Goal: Information Seeking & Learning: Learn about a topic

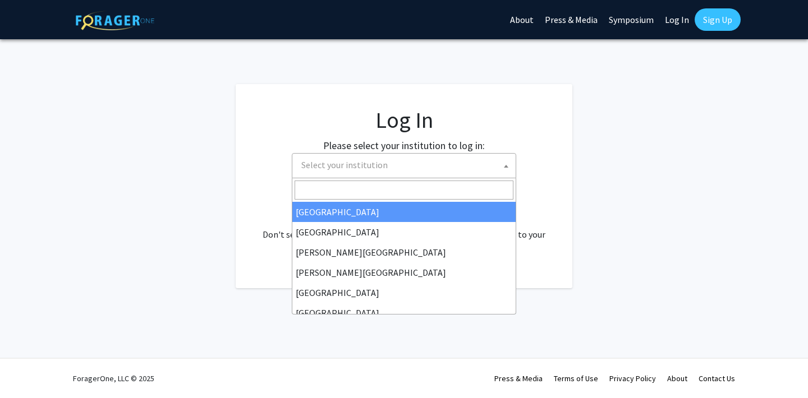
select select
click at [472, 156] on span "Select your institution" at bounding box center [406, 165] width 219 height 23
type input "s"
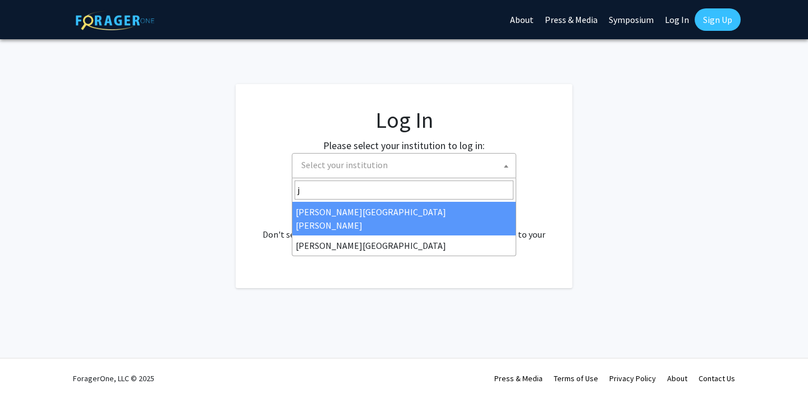
type input "je"
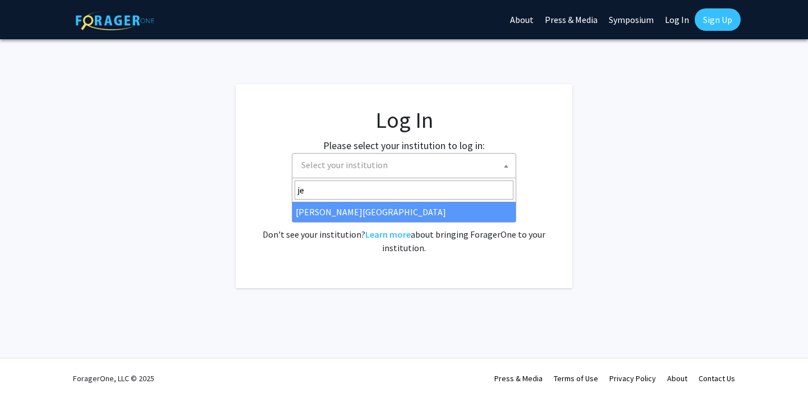
select select "24"
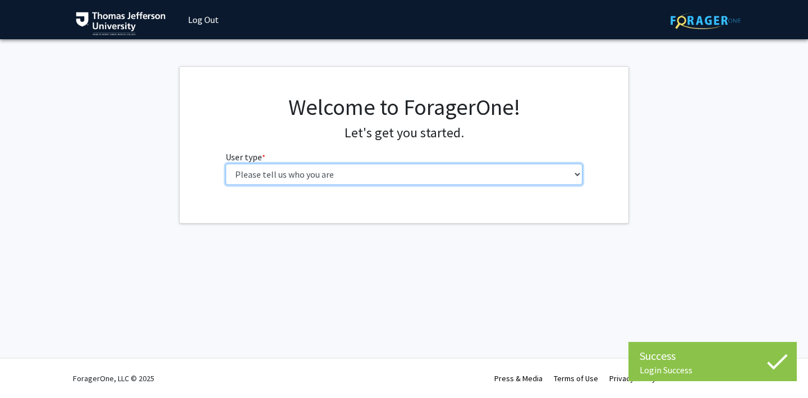
click at [451, 183] on select "Please tell us who you are Undergraduate Student Master's Student Doctoral Cand…" at bounding box center [404, 174] width 357 height 21
select select "3: doc"
click at [226, 164] on select "Please tell us who you are Undergraduate Student Master's Student Doctoral Cand…" at bounding box center [404, 174] width 357 height 21
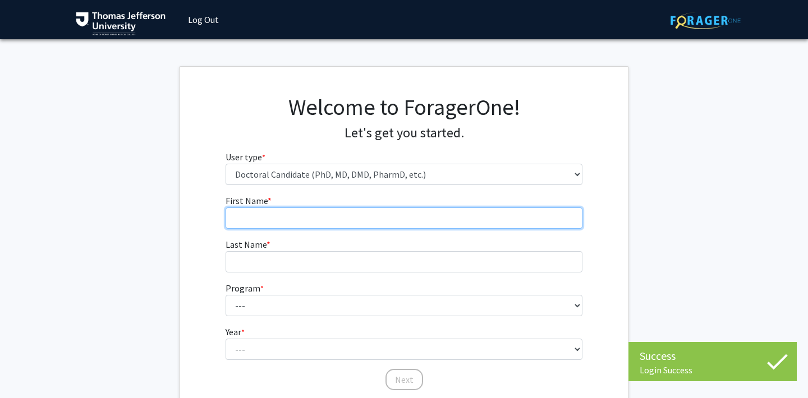
click at [466, 208] on input "First Name * required" at bounding box center [404, 218] width 357 height 21
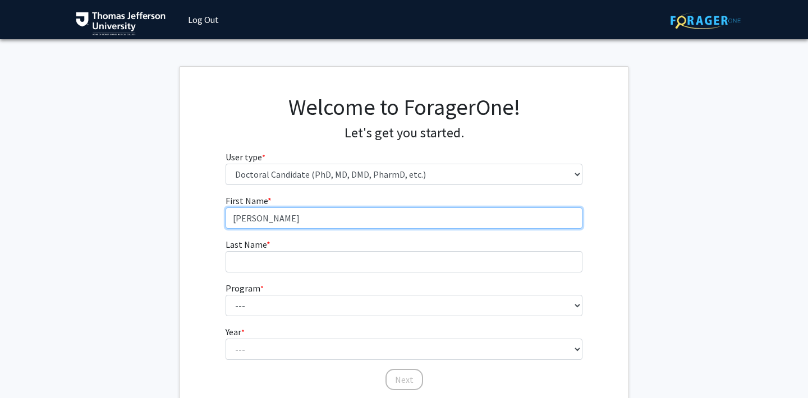
type input "[PERSON_NAME]"
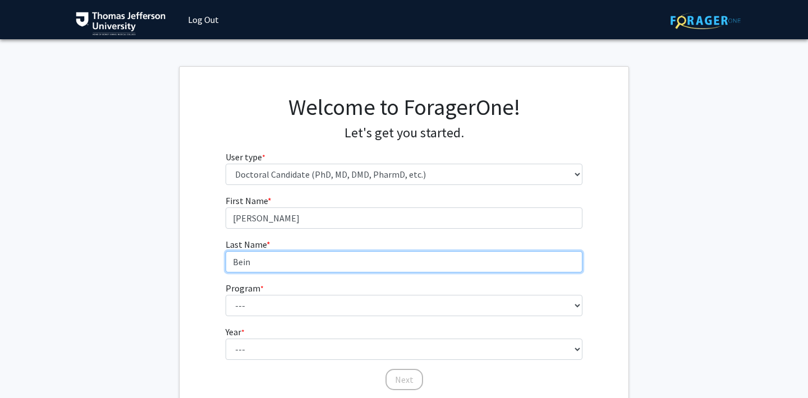
type input "Bein"
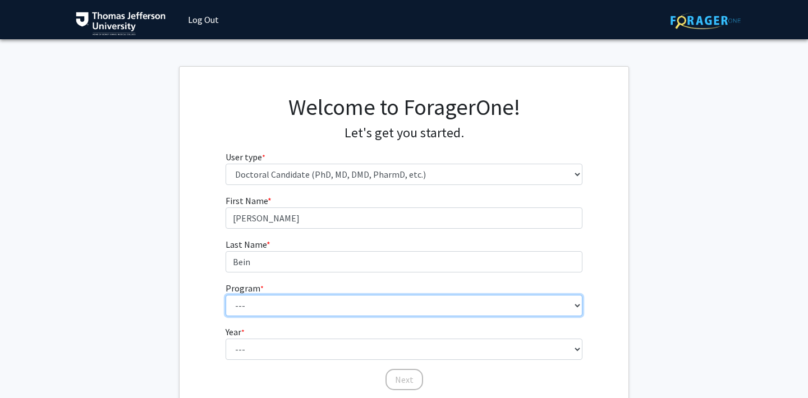
click at [409, 304] on select "--- Accelerated 3+3 BS in Health Sciences/Doctor of [MEDICAL_DATA] Accelerated …" at bounding box center [404, 305] width 357 height 21
select select "35: 815"
click at [226, 295] on select "--- Accelerated 3+3 BS in Health Sciences/Doctor of [MEDICAL_DATA] Accelerated …" at bounding box center [404, 305] width 357 height 21
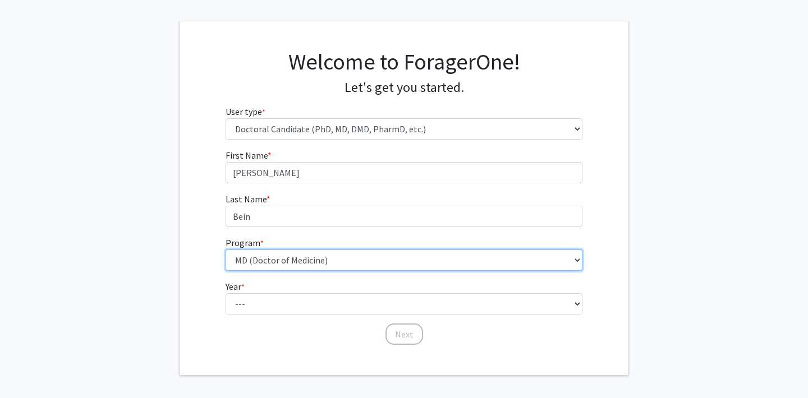
scroll to position [50, 0]
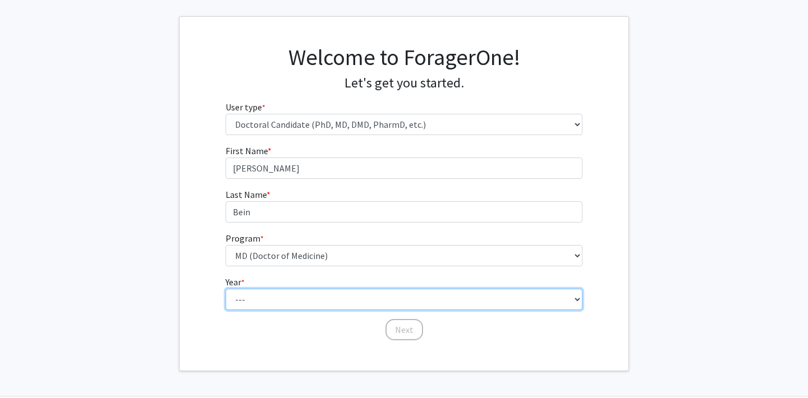
click at [381, 301] on select "--- First Year Second Year Third Year Fourth Year Fifth Year Sixth Year Seventh…" at bounding box center [404, 299] width 357 height 21
select select "1: first_year"
click at [226, 289] on select "--- First Year Second Year Third Year Fourth Year Fifth Year Sixth Year Seventh…" at bounding box center [404, 299] width 357 height 21
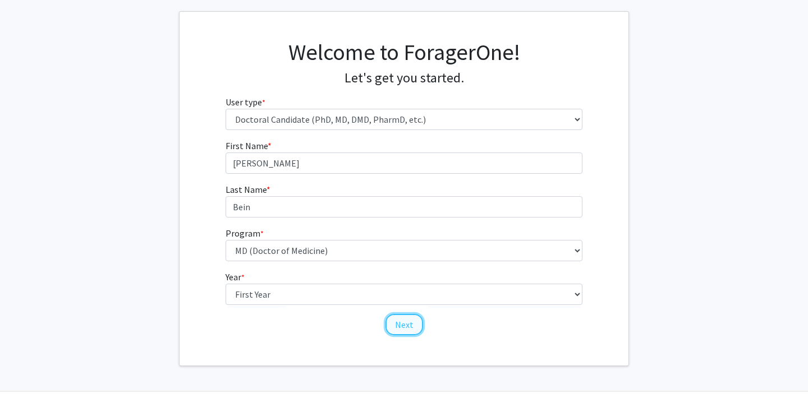
click at [397, 321] on button "Next" at bounding box center [404, 324] width 38 height 21
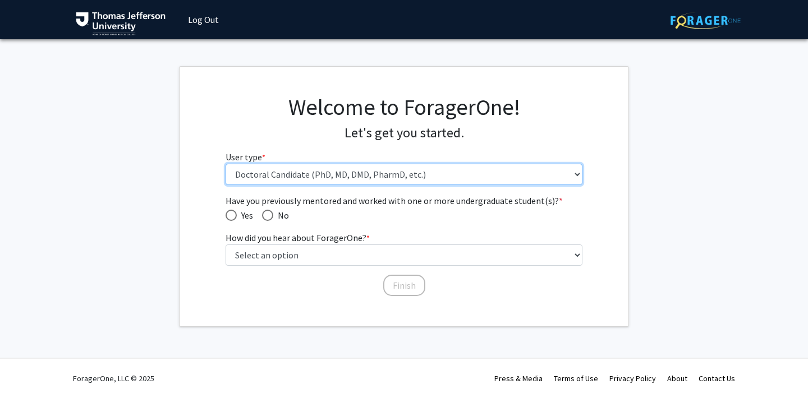
click at [372, 181] on select "Please tell us who you are Undergraduate Student Master's Student Doctoral Cand…" at bounding box center [404, 174] width 357 height 21
click at [226, 164] on select "Please tell us who you are Undergraduate Student Master's Student Doctoral Cand…" at bounding box center [404, 174] width 357 height 21
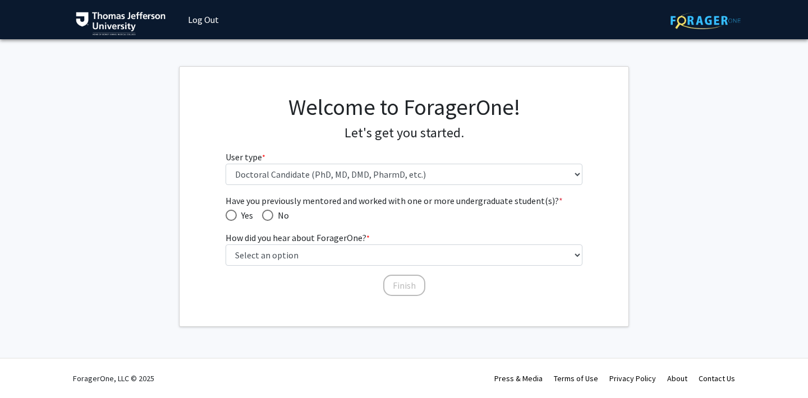
click at [288, 213] on span "No" at bounding box center [281, 215] width 16 height 13
click at [273, 213] on input "No" at bounding box center [267, 215] width 11 height 11
radio input "true"
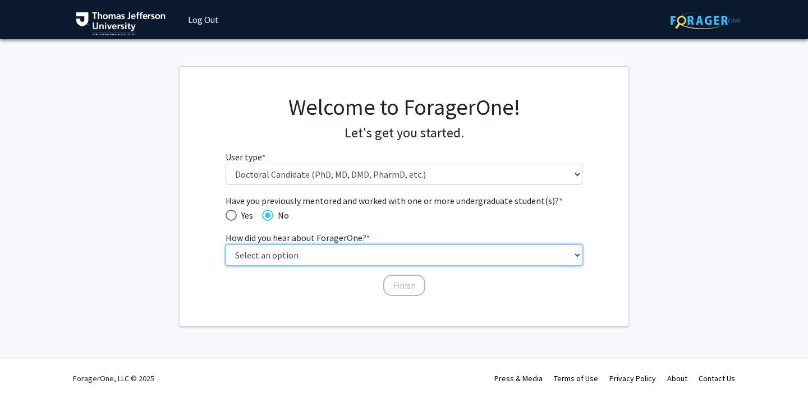
click at [293, 247] on select "Select an option Peer/student recommendation Faculty/staff recommendation Unive…" at bounding box center [404, 255] width 357 height 21
select select "3: university_website"
click at [226, 245] on select "Select an option Peer/student recommendation Faculty/staff recommendation Unive…" at bounding box center [404, 255] width 357 height 21
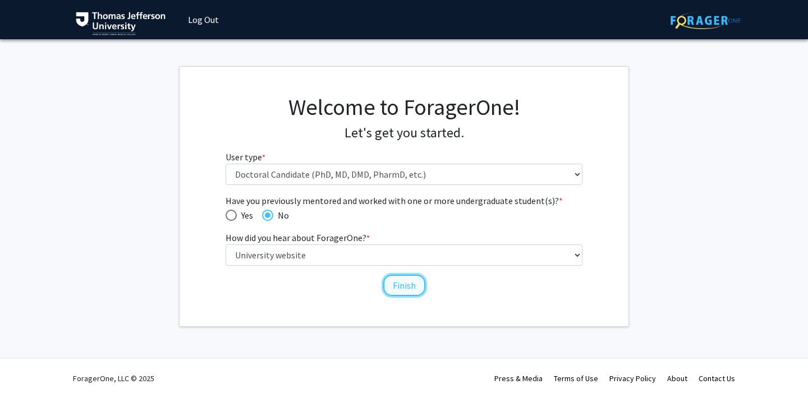
click at [406, 287] on button "Finish" at bounding box center [404, 285] width 42 height 21
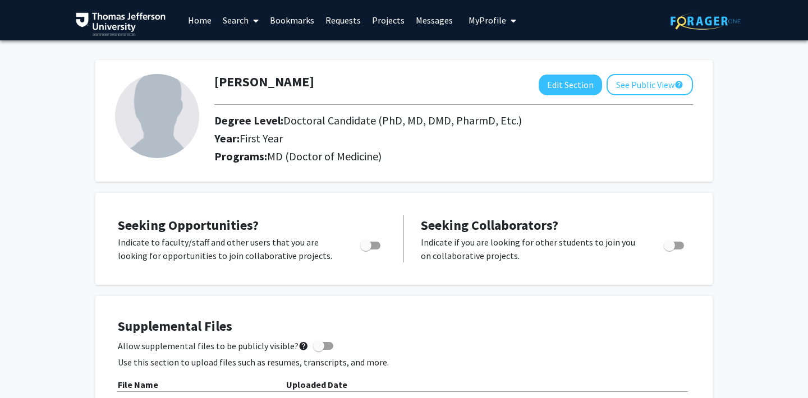
click at [245, 27] on link "Search" at bounding box center [240, 20] width 47 height 39
click at [242, 48] on span "Faculty/Staff" at bounding box center [258, 51] width 82 height 22
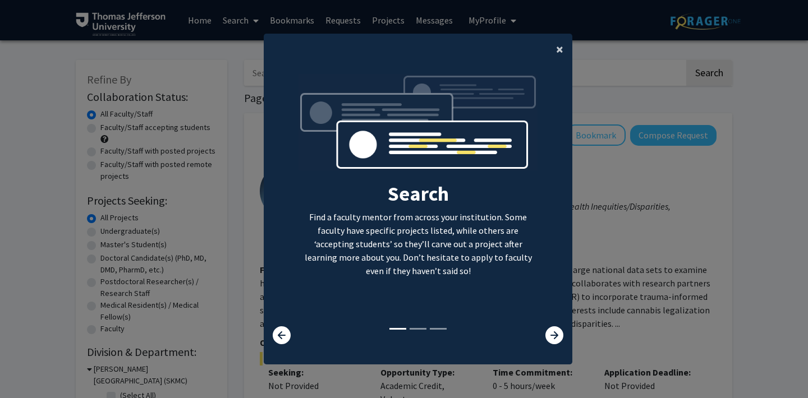
click at [556, 48] on span "×" at bounding box center [559, 48] width 7 height 17
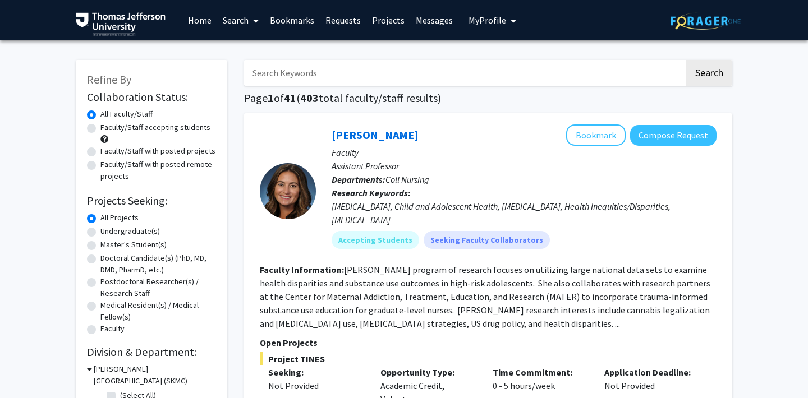
click at [524, 65] on input "Search Keywords" at bounding box center [464, 73] width 440 height 26
click at [686, 60] on button "Search" at bounding box center [709, 73] width 46 height 26
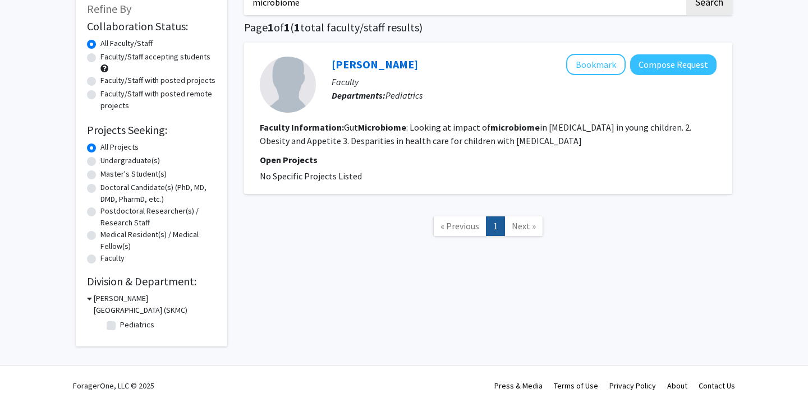
scroll to position [71, 0]
click at [383, 58] on link "[PERSON_NAME]" at bounding box center [375, 64] width 86 height 14
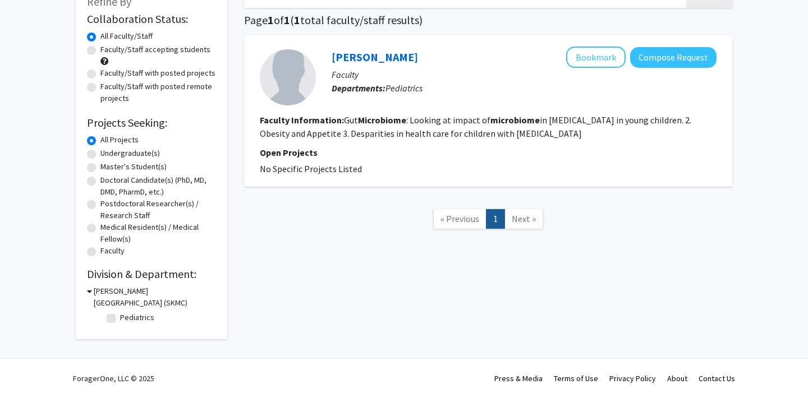
scroll to position [0, 0]
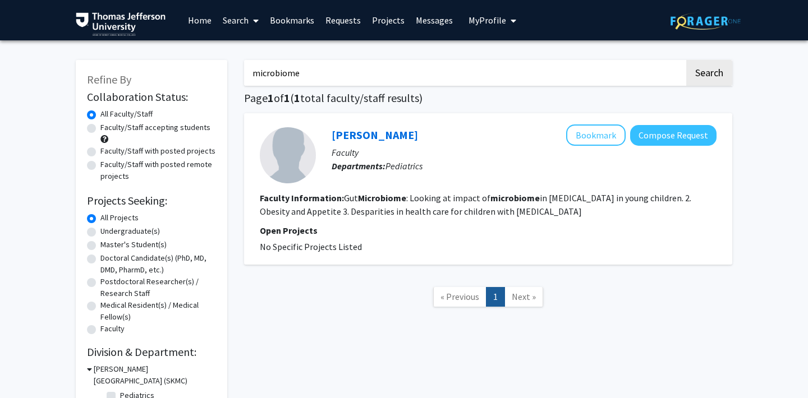
click at [264, 69] on input "microbiome" at bounding box center [464, 73] width 440 height 26
type input "nutrition"
click at [686, 60] on button "Search" at bounding box center [709, 73] width 46 height 26
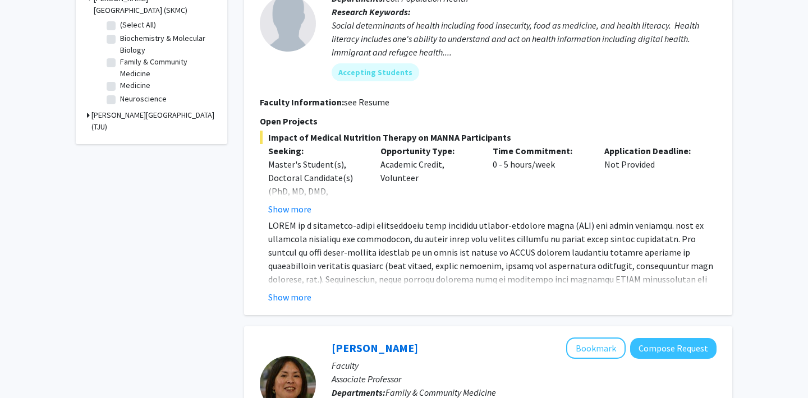
scroll to position [380, 0]
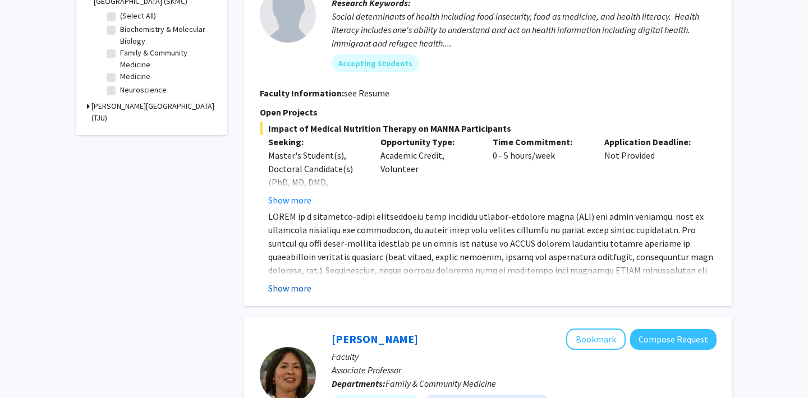
click at [293, 288] on button "Show more" at bounding box center [289, 288] width 43 height 13
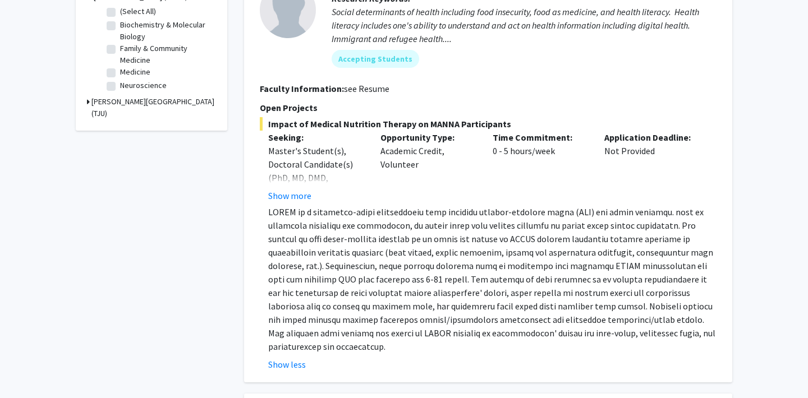
scroll to position [386, 0]
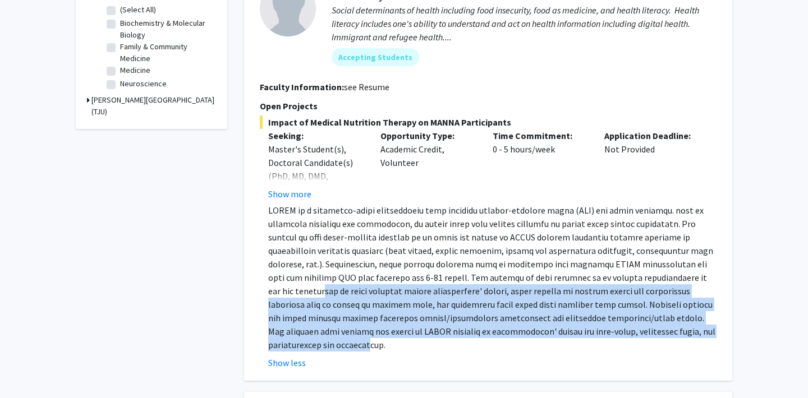
drag, startPoint x: 297, startPoint y: 287, endPoint x: 303, endPoint y: 346, distance: 59.2
click at [303, 346] on p at bounding box center [492, 278] width 448 height 148
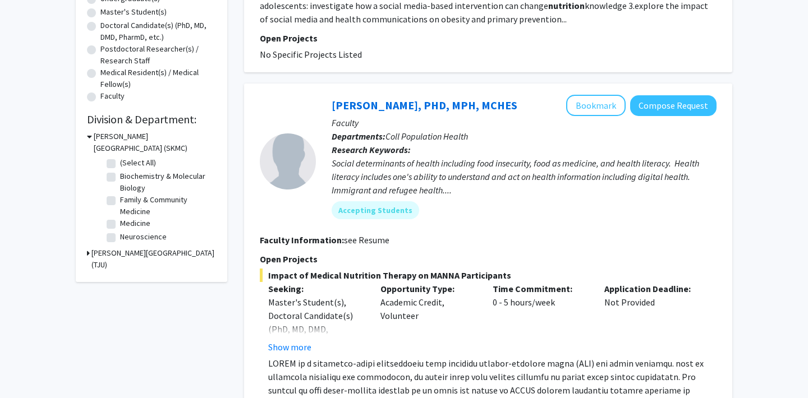
scroll to position [234, 0]
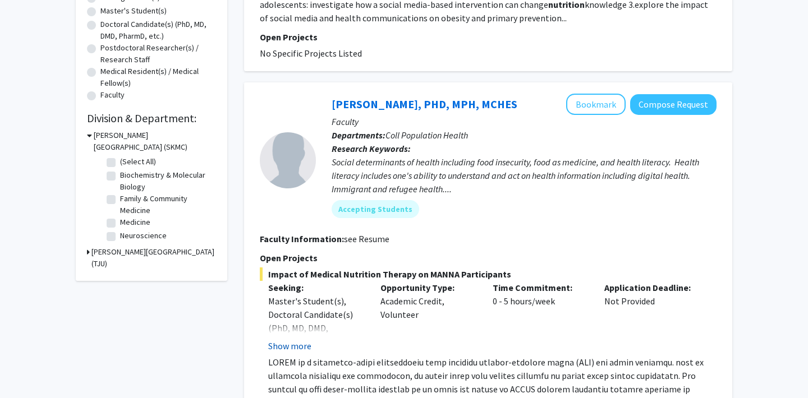
click at [287, 344] on button "Show more" at bounding box center [289, 345] width 43 height 13
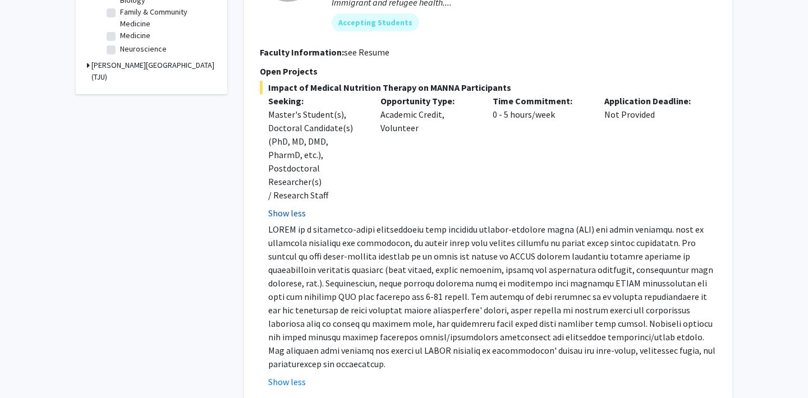
scroll to position [420, 0]
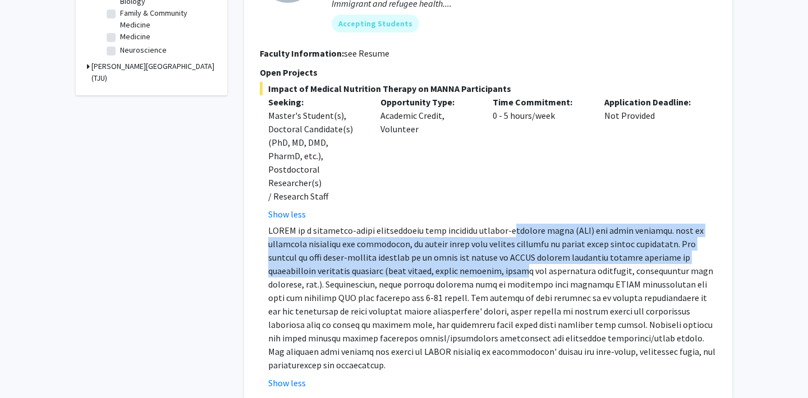
drag, startPoint x: 516, startPoint y: 218, endPoint x: 518, endPoint y: 254, distance: 36.0
click at [518, 254] on p at bounding box center [492, 298] width 448 height 148
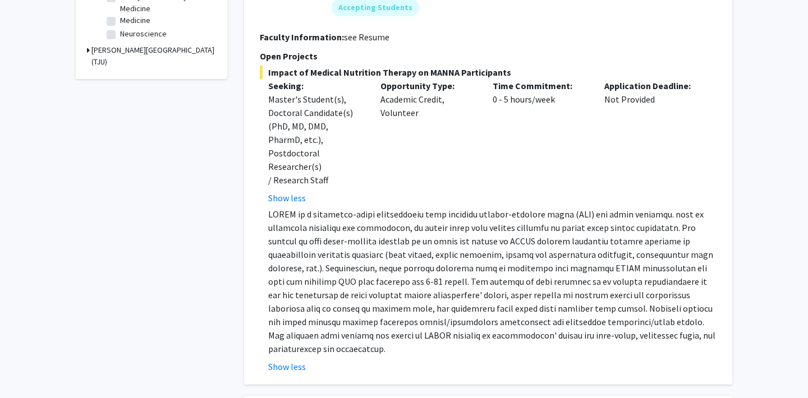
scroll to position [438, 0]
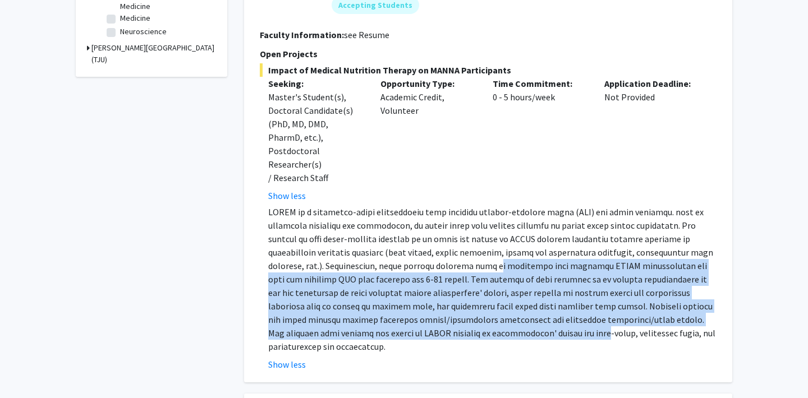
drag, startPoint x: 486, startPoint y: 252, endPoint x: 499, endPoint y: 315, distance: 64.0
click at [499, 315] on p at bounding box center [492, 279] width 448 height 148
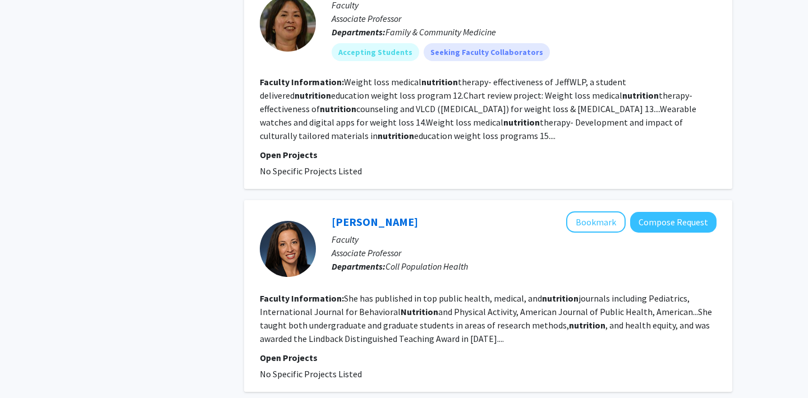
scroll to position [866, 0]
click at [313, 124] on fg-read-more "Weight loss medical nutrition therapy- effectiveness of JeffWLP, a student deli…" at bounding box center [478, 109] width 436 height 65
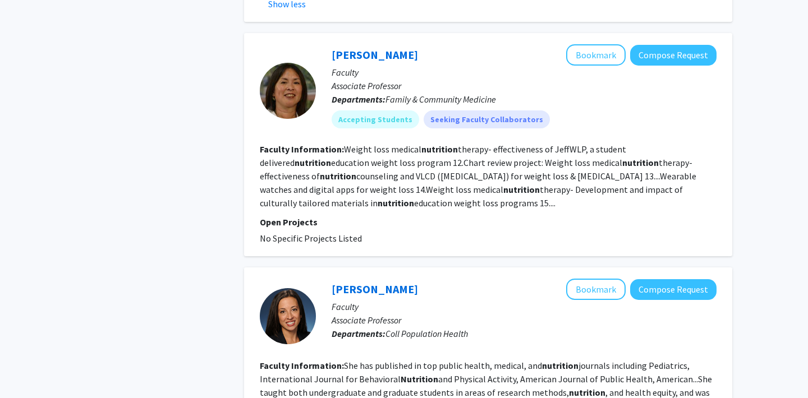
scroll to position [796, 0]
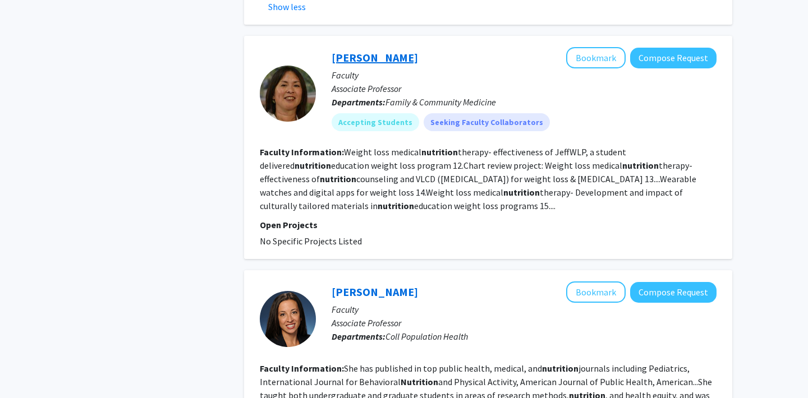
click at [381, 50] on link "Cynthia Cheng" at bounding box center [375, 57] width 86 height 14
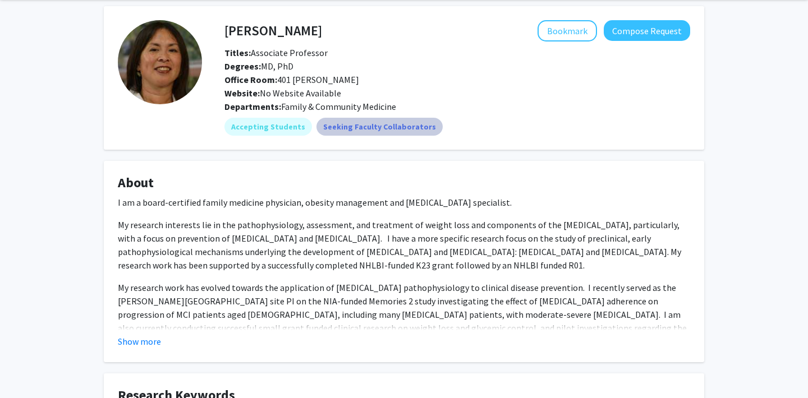
scroll to position [118, 0]
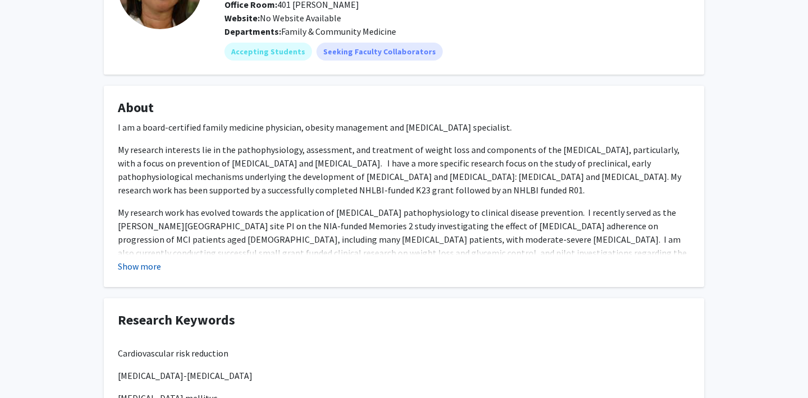
click at [153, 270] on button "Show more" at bounding box center [139, 266] width 43 height 13
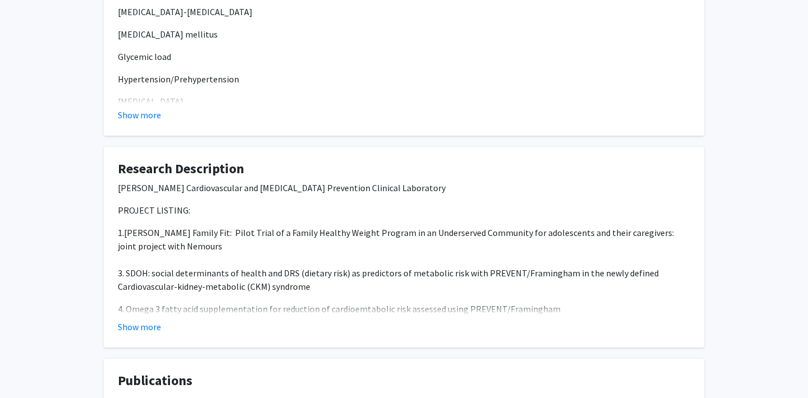
scroll to position [600, 0]
click at [142, 319] on button "Show more" at bounding box center [139, 325] width 43 height 13
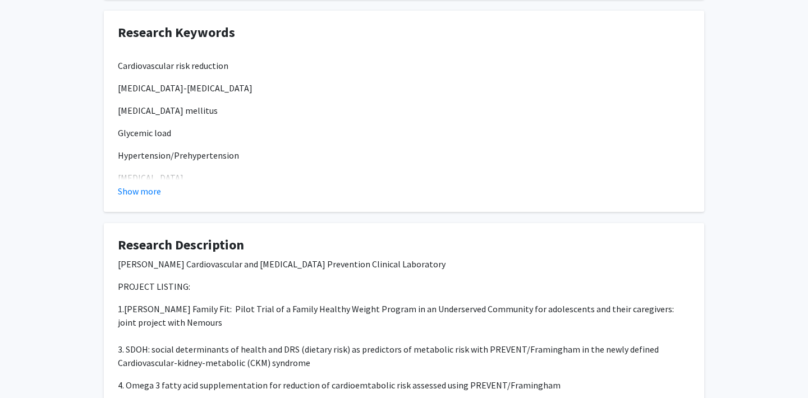
scroll to position [0, 0]
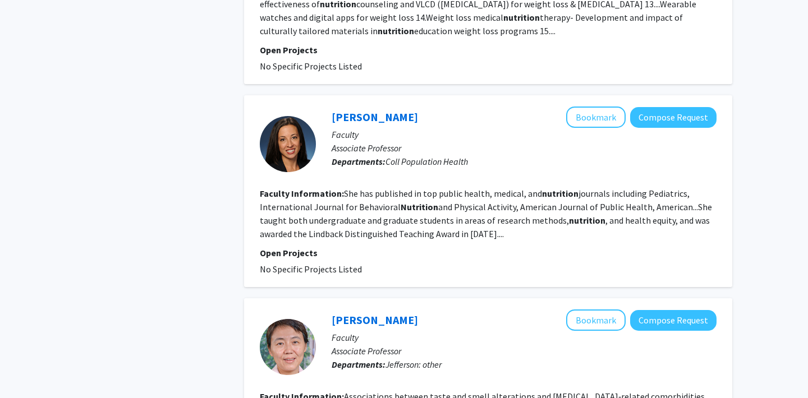
scroll to position [841, 0]
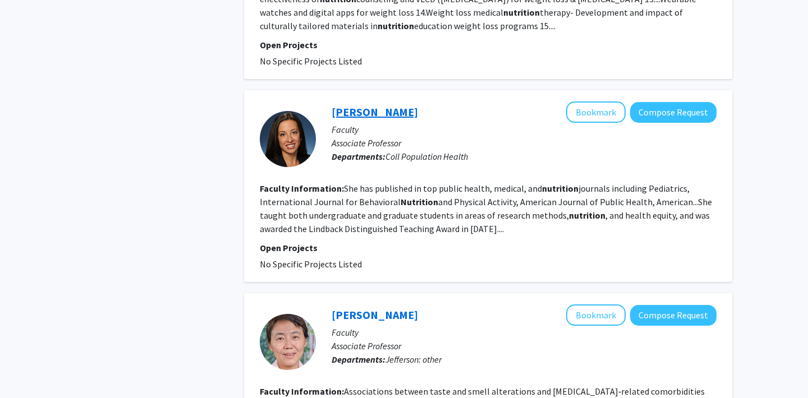
click at [339, 118] on link "Katie DiSantis" at bounding box center [375, 112] width 86 height 14
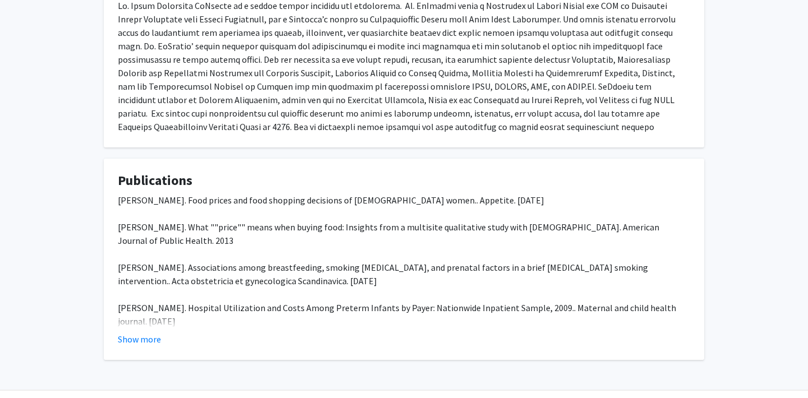
scroll to position [253, 0]
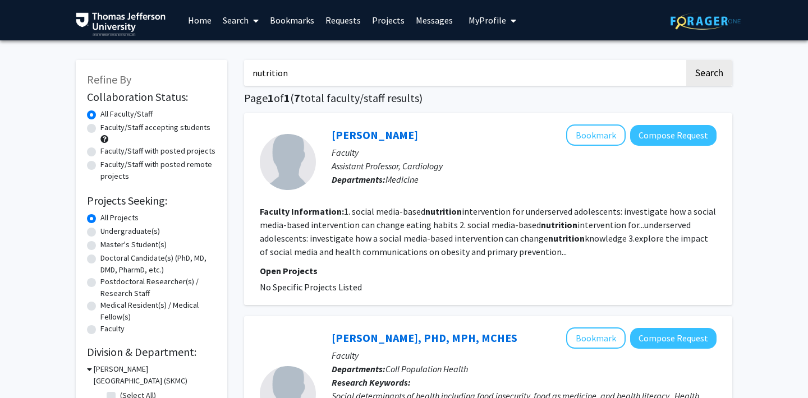
click at [298, 76] on input "nutrition" at bounding box center [464, 73] width 440 height 26
type input "food"
click at [686, 60] on button "Search" at bounding box center [709, 73] width 46 height 26
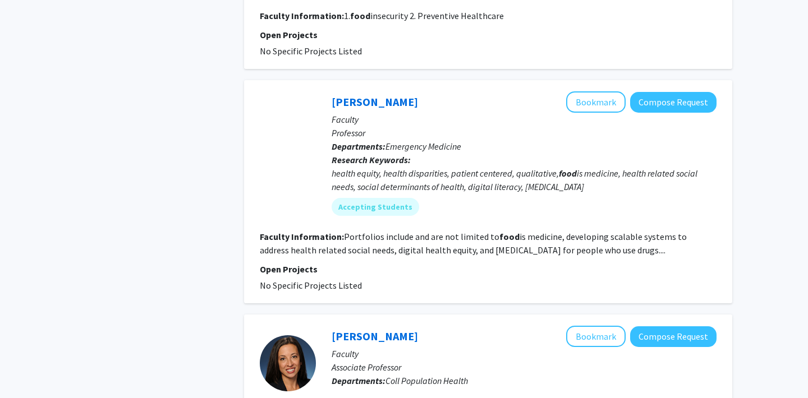
scroll to position [570, 0]
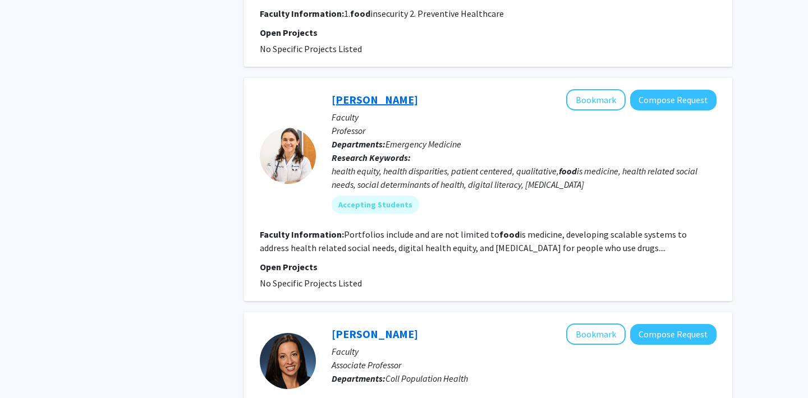
click at [348, 103] on link "Kristin Rising" at bounding box center [375, 100] width 86 height 14
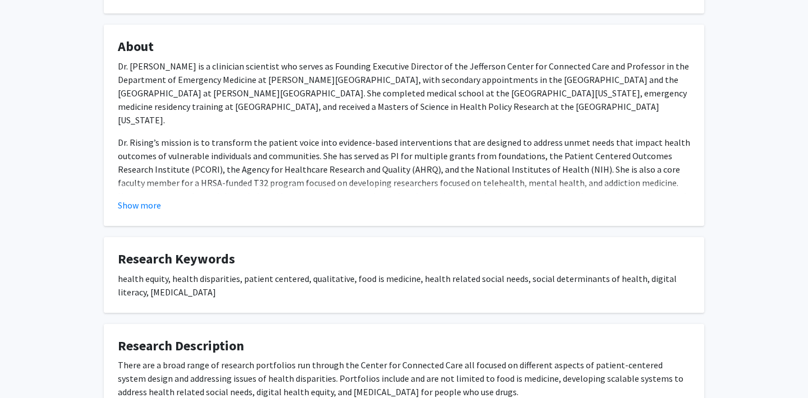
scroll to position [156, 0]
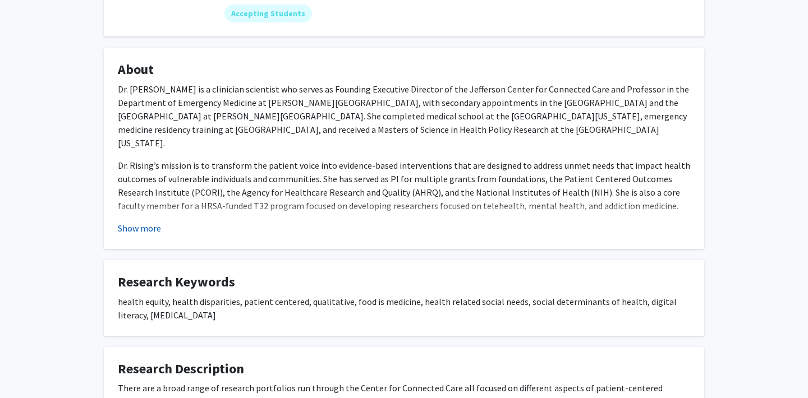
click at [158, 224] on button "Show more" at bounding box center [139, 228] width 43 height 13
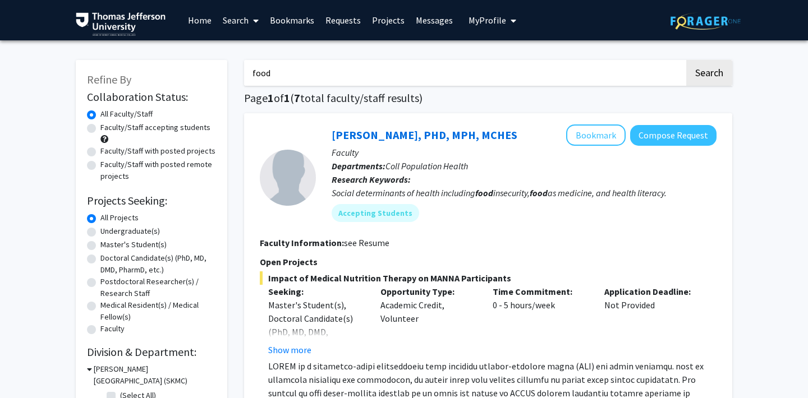
drag, startPoint x: 429, startPoint y: 102, endPoint x: 389, endPoint y: 60, distance: 57.9
drag, startPoint x: 439, startPoint y: 97, endPoint x: 321, endPoint y: 77, distance: 120.1
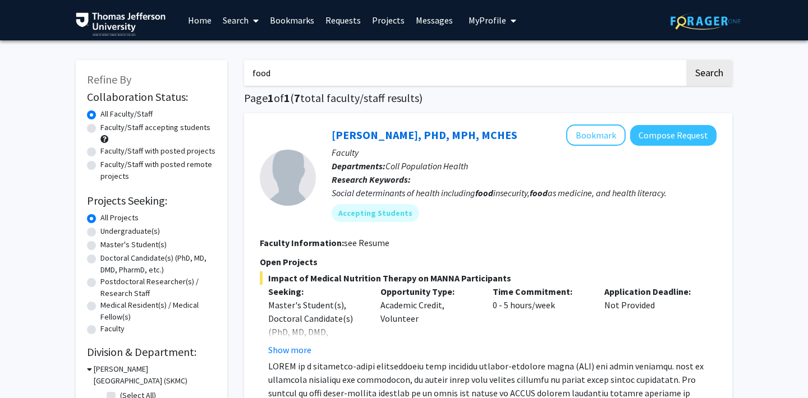
click at [392, 116] on div "Rickie Brawer, PHD, MPH, MCHES Bookmark Compose Request Faculty Departments: Co…" at bounding box center [488, 284] width 488 height 343
drag, startPoint x: 436, startPoint y: 100, endPoint x: 260, endPoint y: 97, distance: 176.2
click at [260, 97] on h1 "Page 1 of 1 ( 7 total faculty/staff results)" at bounding box center [488, 97] width 488 height 13
drag, startPoint x: 260, startPoint y: 97, endPoint x: 251, endPoint y: 97, distance: 9.0
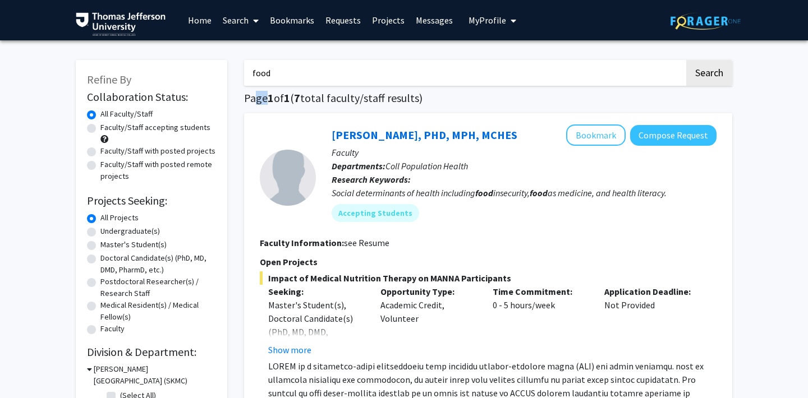
click at [251, 97] on h1 "Page 1 of 1 ( 7 total faculty/staff results)" at bounding box center [488, 97] width 488 height 13
click at [260, 102] on h1 "Page 1 of 1 ( 7 total faculty/staff results)" at bounding box center [488, 97] width 488 height 13
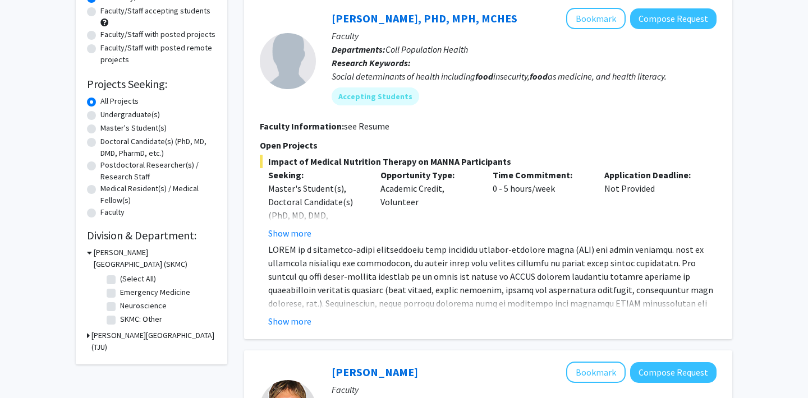
scroll to position [120, 0]
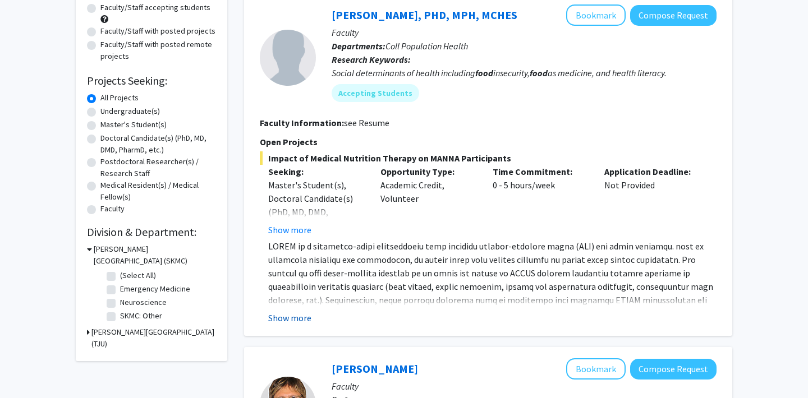
click at [299, 323] on button "Show more" at bounding box center [289, 317] width 43 height 13
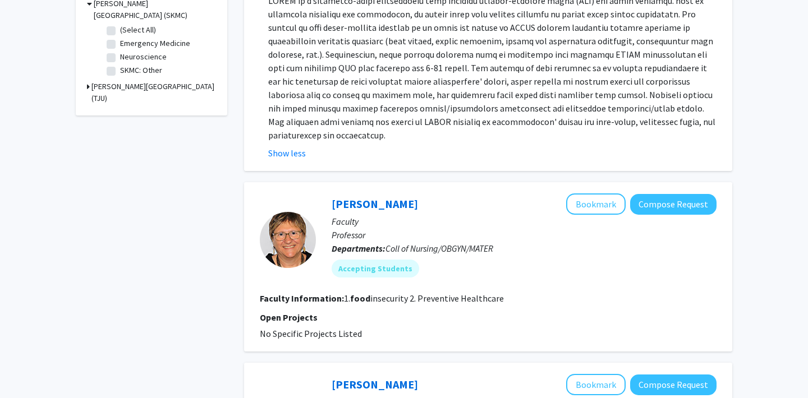
scroll to position [0, 0]
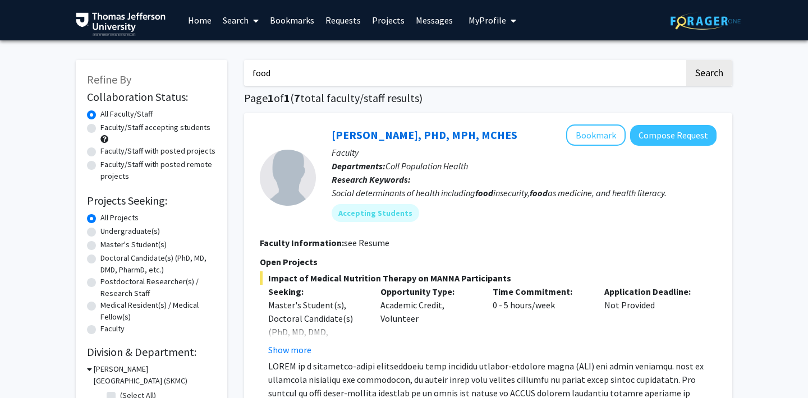
click at [283, 68] on input "food" at bounding box center [464, 73] width 440 height 26
click at [686, 60] on button "Search" at bounding box center [709, 73] width 46 height 26
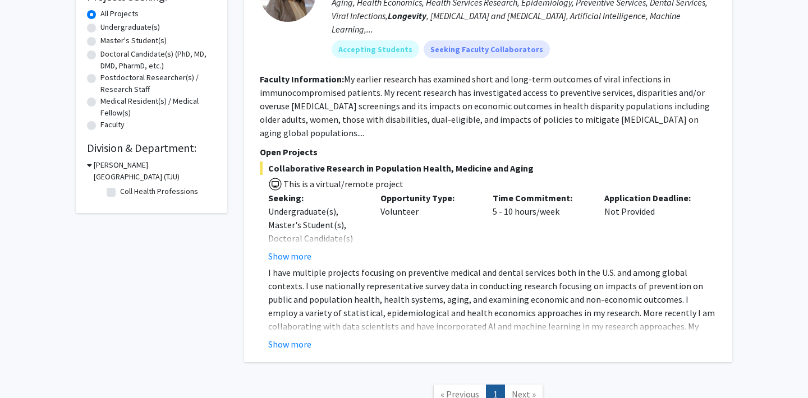
scroll to position [211, 0]
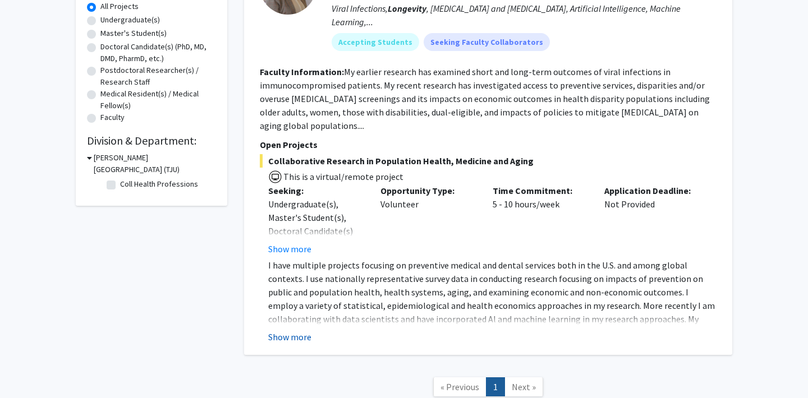
click at [279, 330] on button "Show more" at bounding box center [289, 336] width 43 height 13
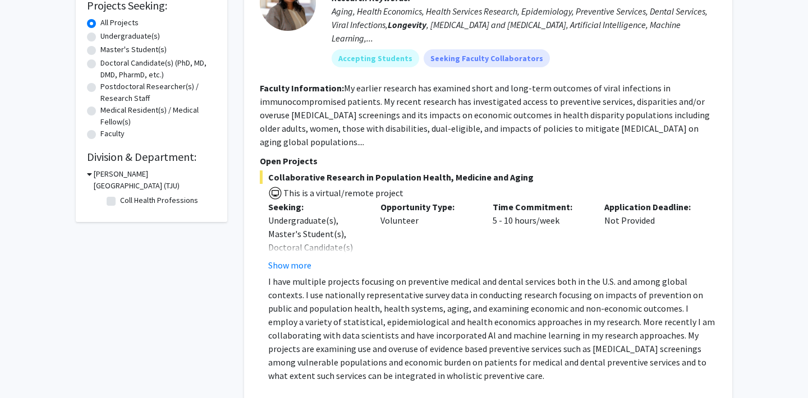
scroll to position [0, 0]
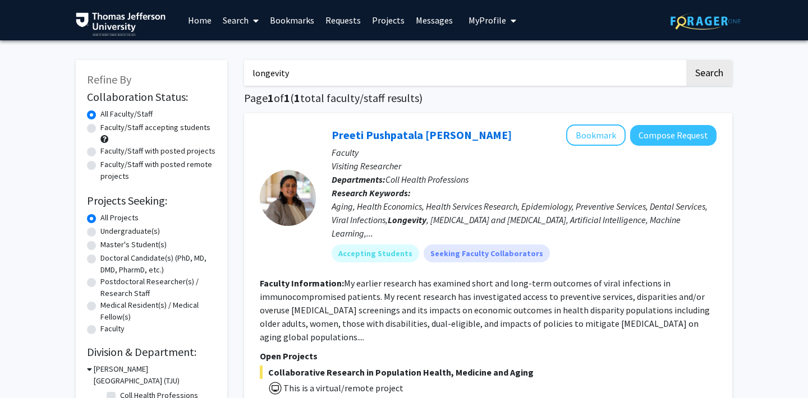
click at [273, 68] on input "longevity" at bounding box center [464, 73] width 440 height 26
click at [686, 60] on button "Search" at bounding box center [709, 73] width 46 height 26
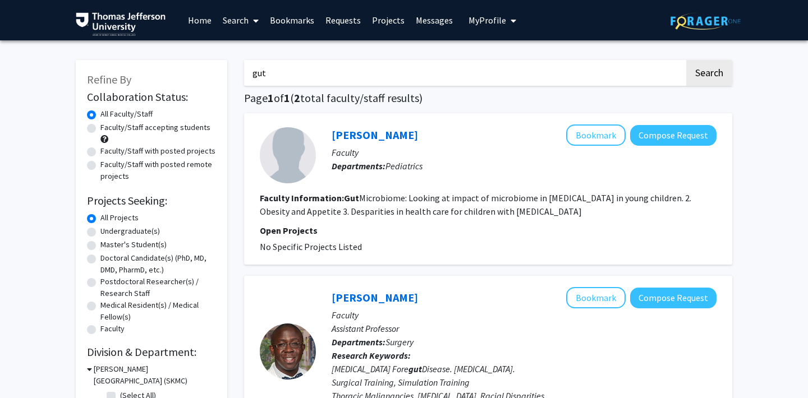
click at [320, 67] on input "gut" at bounding box center [464, 73] width 440 height 26
type input "microbiome"
click at [686, 60] on button "Search" at bounding box center [709, 73] width 46 height 26
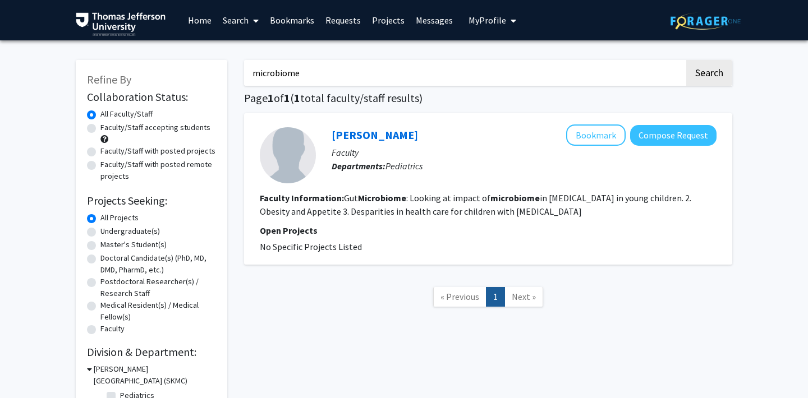
click at [278, 66] on input "microbiome" at bounding box center [464, 73] width 440 height 26
